Goal: Check status: Check status

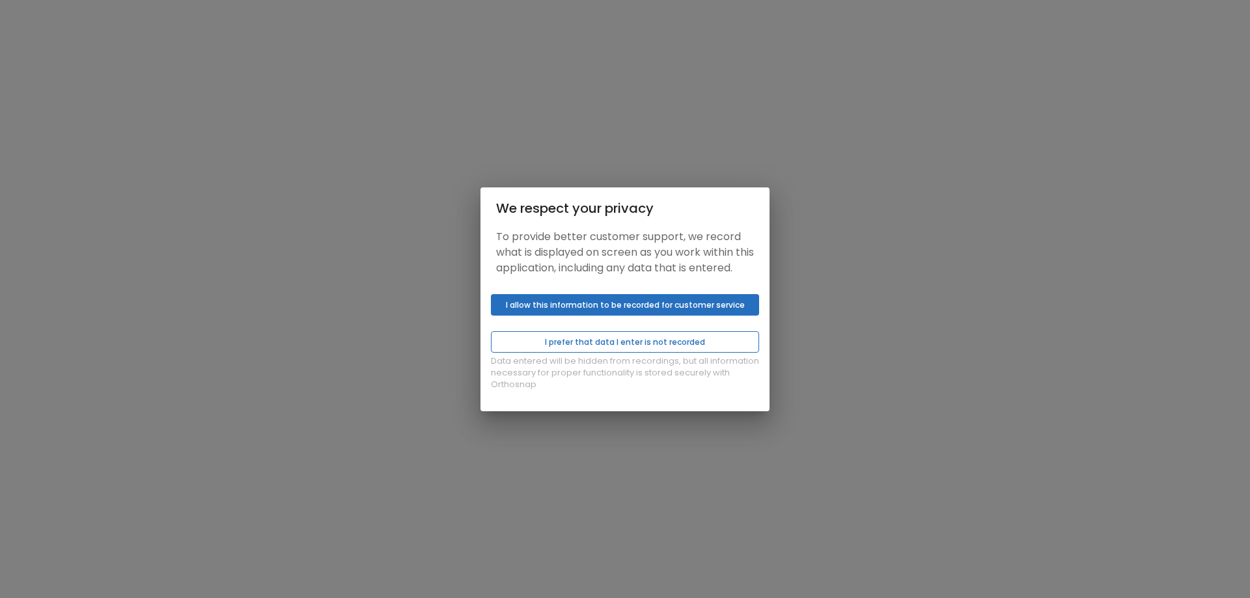
click at [567, 352] on button "I prefer that data I enter is not recorded" at bounding box center [625, 341] width 268 height 21
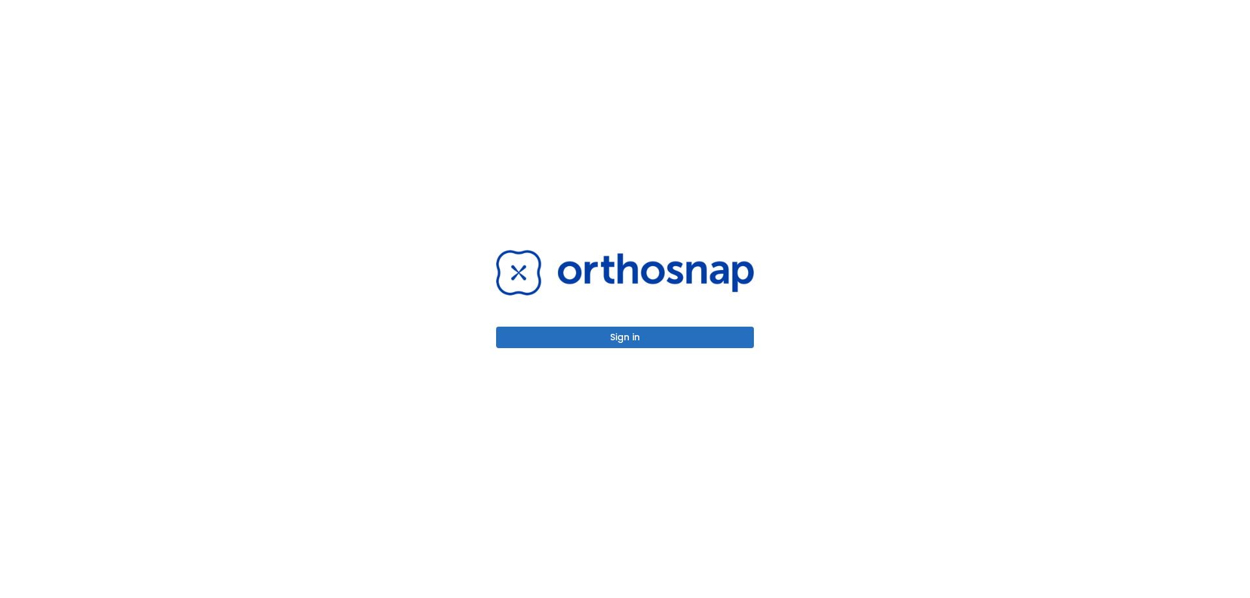
click at [578, 342] on button "Sign in" at bounding box center [625, 337] width 258 height 21
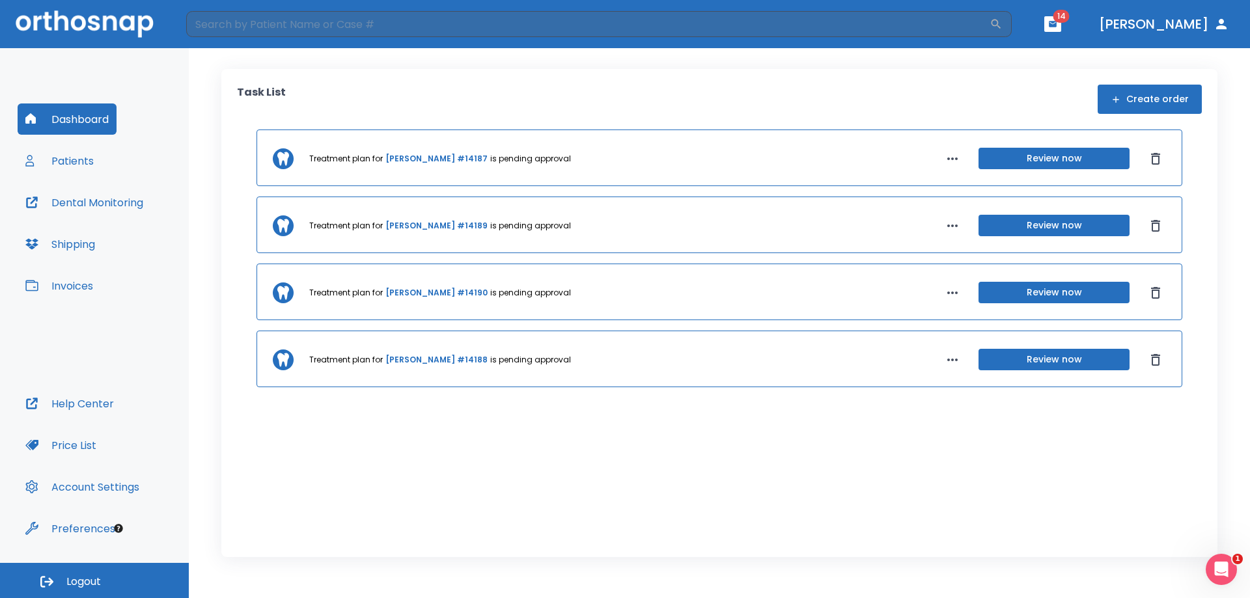
click at [451, 289] on link "[PERSON_NAME] #14190" at bounding box center [436, 293] width 102 height 12
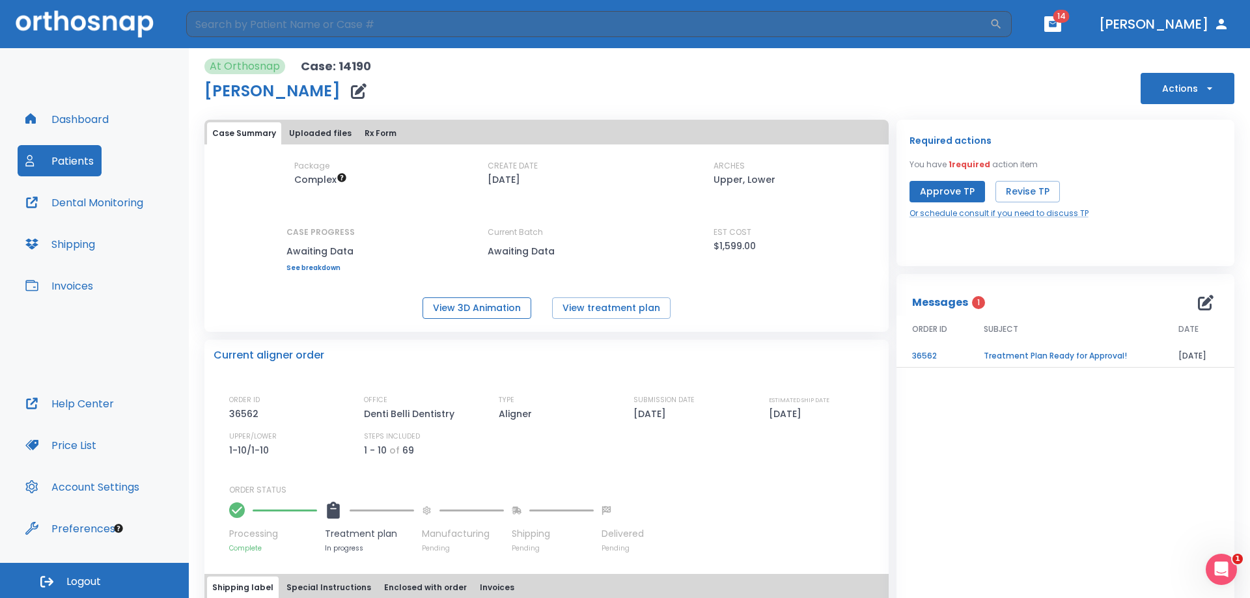
click at [447, 308] on button "View 3D Animation" at bounding box center [477, 308] width 109 height 21
click at [620, 538] on p "Delivered" at bounding box center [623, 534] width 42 height 14
drag, startPoint x: 617, startPoint y: 536, endPoint x: 581, endPoint y: 534, distance: 35.3
click at [581, 534] on div "Processing Complete Treatment plan In progress Manufacturing Pending Shipping P…" at bounding box center [554, 524] width 650 height 57
click at [570, 309] on button "View treatment plan" at bounding box center [611, 308] width 118 height 21
